Goal: Navigation & Orientation: Find specific page/section

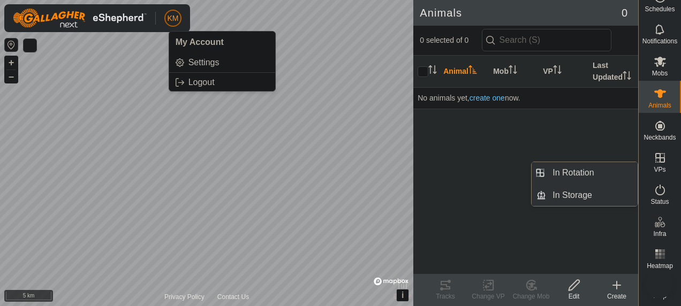
scroll to position [24, 0]
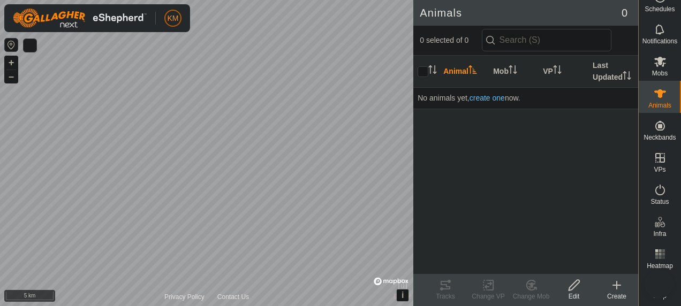
click at [398, 306] on html "KM Schedules Notifications Mobs Animals Neckbands VPs Status Infra Heatmap Help…" at bounding box center [340, 153] width 681 height 306
click at [345, 306] on html "KM Schedules Notifications Mobs Animals Neckbands VPs Status Infra Heatmap Help…" at bounding box center [340, 153] width 681 height 306
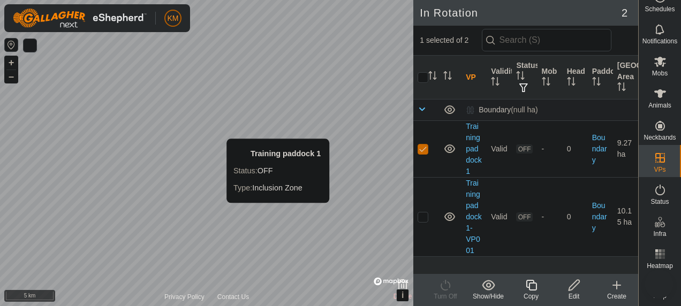
checkbox input "false"
checkbox input "true"
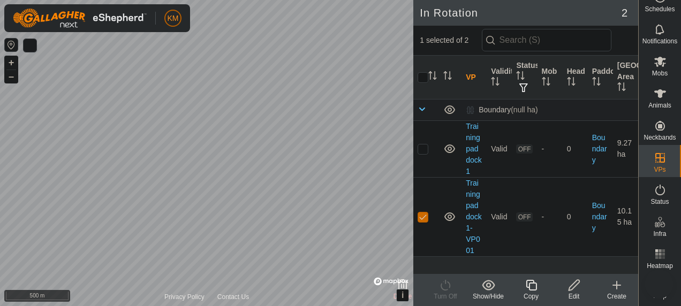
click at [282, 306] on html "KM Schedules Notifications Mobs Animals Neckbands VPs Status Infra Heatmap Help…" at bounding box center [340, 153] width 681 height 306
